Goal: Transaction & Acquisition: Purchase product/service

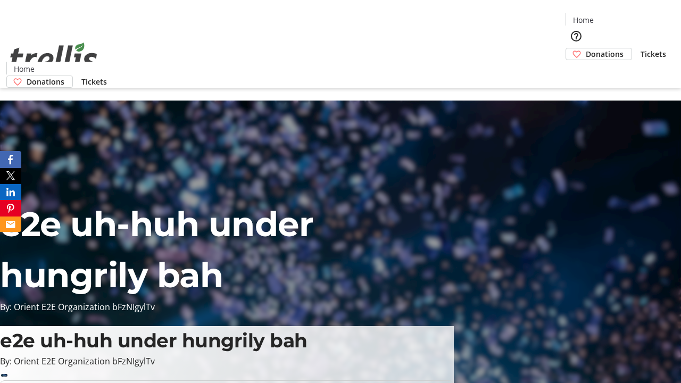
click at [586, 48] on span "Donations" at bounding box center [605, 53] width 38 height 11
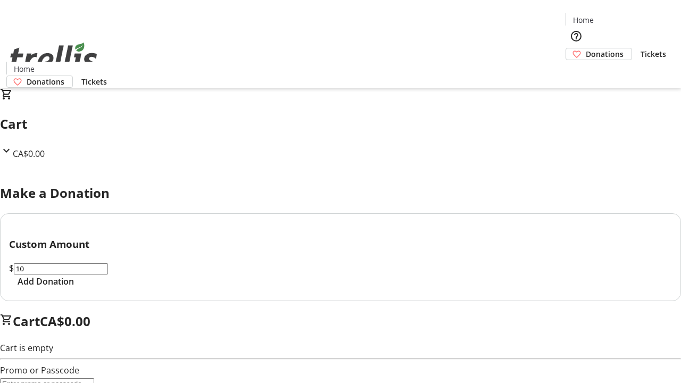
click at [74, 288] on span "Add Donation" at bounding box center [46, 281] width 56 height 13
select select "CA"
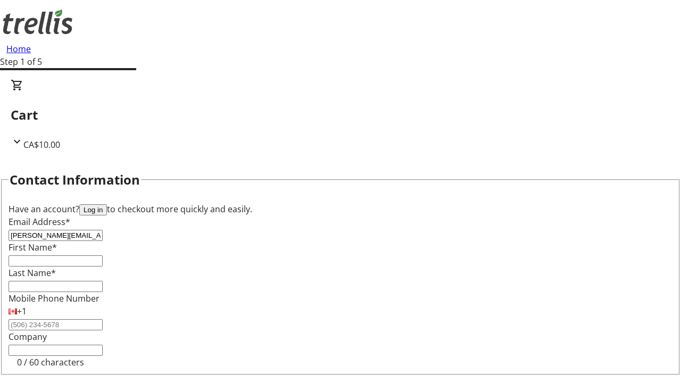
type input "[PERSON_NAME][EMAIL_ADDRESS][DOMAIN_NAME]"
type input "[PERSON_NAME]"
type input "Kuhic"
type input "[STREET_ADDRESS][PERSON_NAME]"
type input "Kelowna"
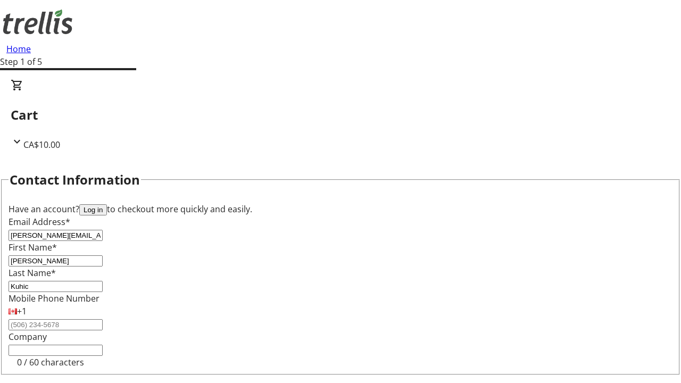
select select "BC"
type input "Kelowna"
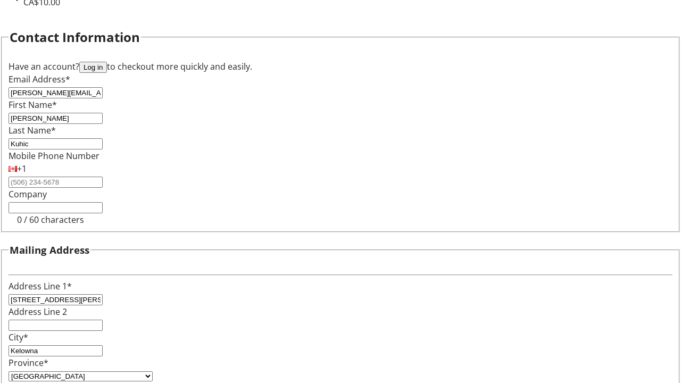
type input "V1Y 0C2"
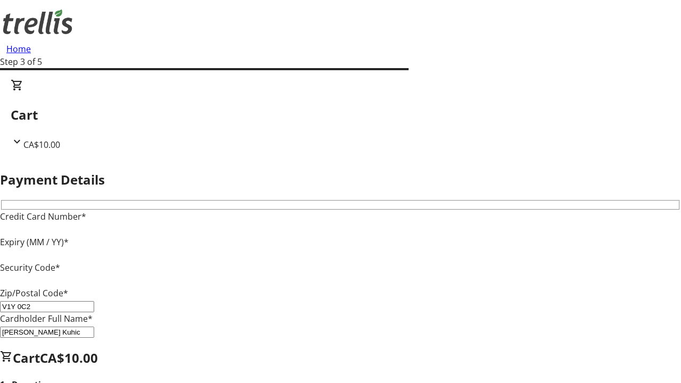
type input "V1Y 0C2"
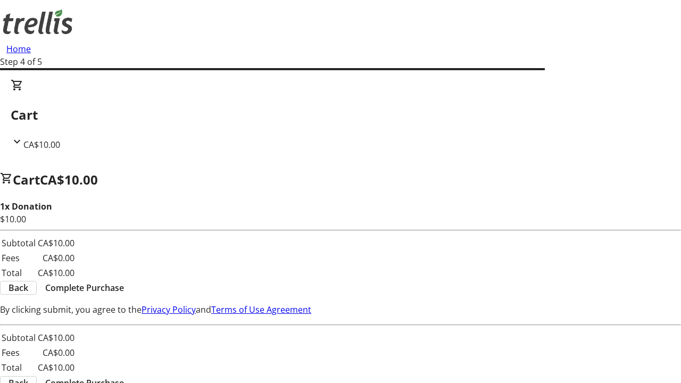
click at [124, 282] on span "Complete Purchase" at bounding box center [84, 288] width 79 height 13
